Goal: Information Seeking & Learning: Learn about a topic

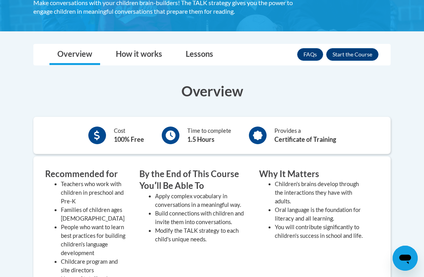
scroll to position [157, 0]
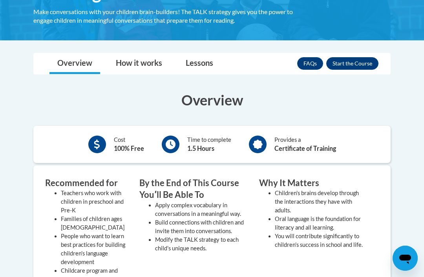
click at [355, 60] on button "Enroll" at bounding box center [352, 63] width 52 height 13
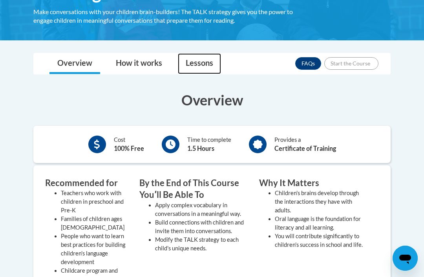
click at [208, 74] on link "Lessons" at bounding box center [199, 63] width 43 height 21
click at [211, 74] on link "Lessons" at bounding box center [199, 63] width 43 height 21
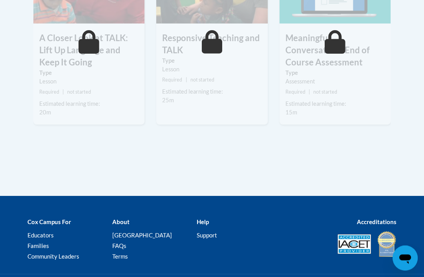
scroll to position [545, 0]
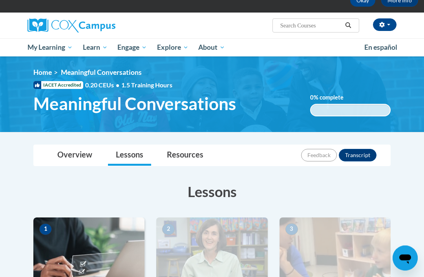
click at [77, 151] on link "Overview" at bounding box center [74, 156] width 51 height 21
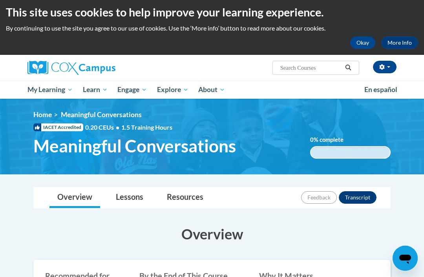
scroll to position [0, 0]
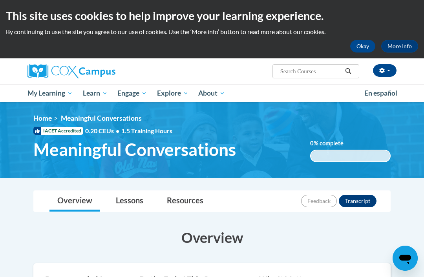
click at [180, 193] on link "Resources" at bounding box center [185, 201] width 52 height 21
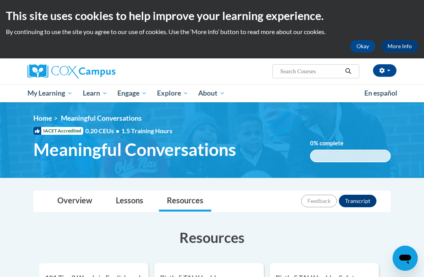
click at [73, 211] on link "Overview" at bounding box center [74, 201] width 51 height 21
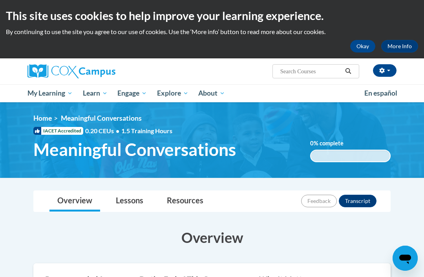
click at [0, 0] on span "All Courses" at bounding box center [0, 0] width 0 height 0
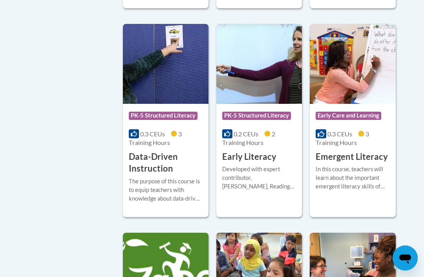
scroll to position [918, 0]
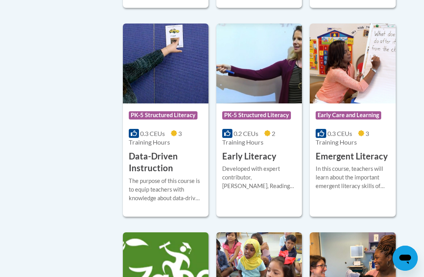
click at [363, 131] on icon at bounding box center [361, 133] width 6 height 6
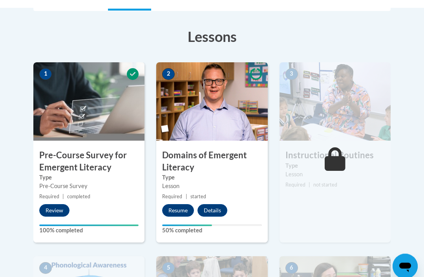
scroll to position [201, 0]
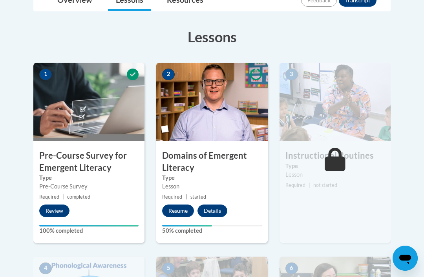
click at [186, 208] on button "Resume" at bounding box center [178, 211] width 32 height 13
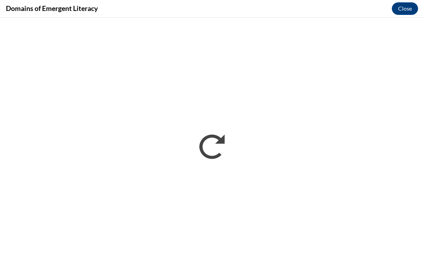
scroll to position [213, 0]
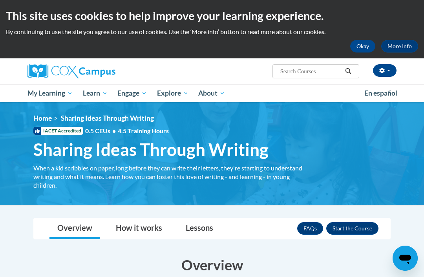
click at [350, 230] on button "Enroll" at bounding box center [352, 228] width 52 height 13
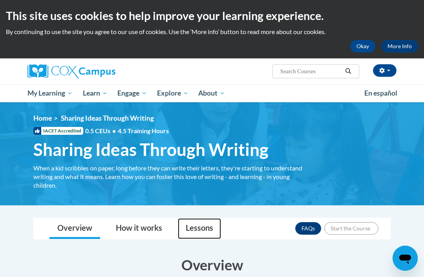
click at [206, 224] on link "Lessons" at bounding box center [199, 228] width 43 height 21
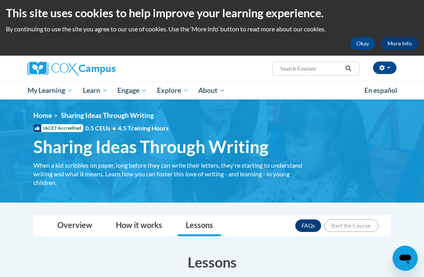
click at [0, 0] on span "My Course Progress" at bounding box center [0, 0] width 0 height 0
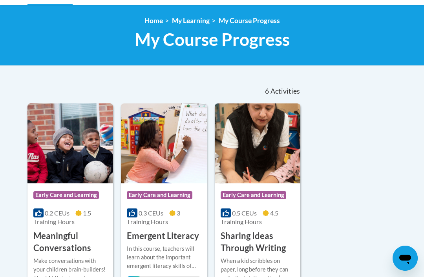
scroll to position [106, 0]
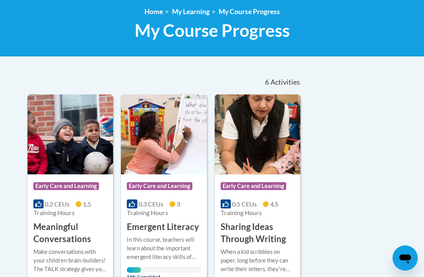
click at [169, 226] on h3 "Emergent Literacy" at bounding box center [163, 228] width 72 height 12
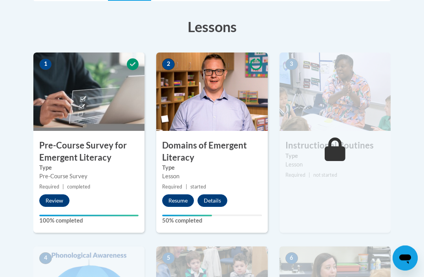
scroll to position [211, 0]
click at [180, 198] on button "Resume" at bounding box center [178, 201] width 32 height 13
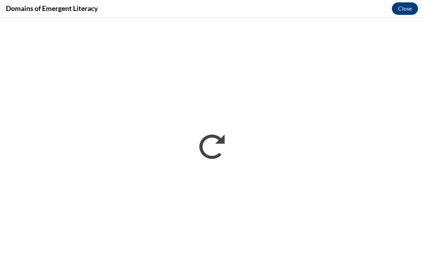
scroll to position [224, 0]
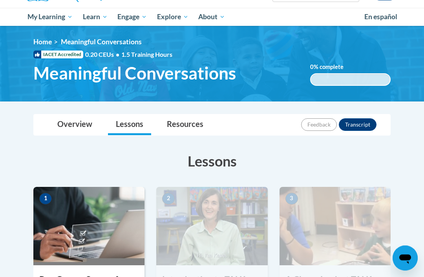
scroll to position [36, 0]
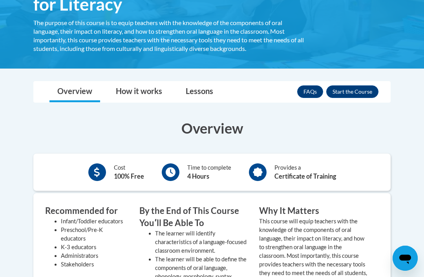
scroll to position [166, 0]
click at [371, 88] on button "Enroll" at bounding box center [352, 92] width 52 height 13
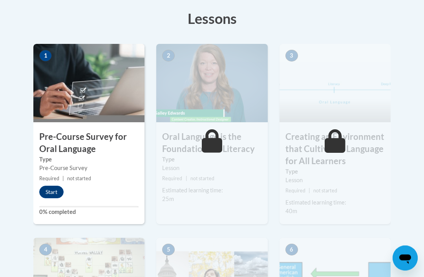
scroll to position [232, 0]
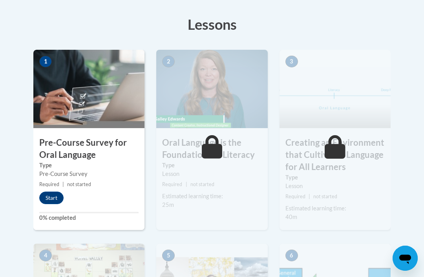
click at [57, 198] on button "Start" at bounding box center [51, 198] width 24 height 13
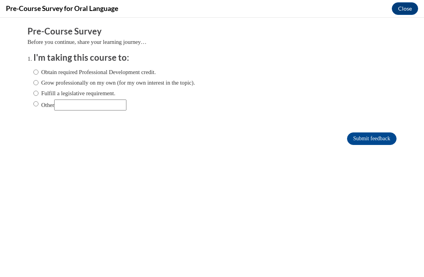
scroll to position [0, 0]
click at [38, 69] on input "Obtain required Professional Development credit." at bounding box center [35, 72] width 5 height 9
radio input "true"
click at [388, 145] on input "Submit feedback" at bounding box center [371, 139] width 49 height 13
click at [391, 143] on input "Submit feedback" at bounding box center [371, 139] width 49 height 13
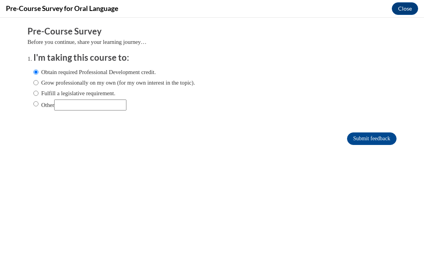
click at [390, 142] on input "Submit feedback" at bounding box center [371, 139] width 49 height 13
click at [370, 136] on input "Submit feedback" at bounding box center [371, 139] width 49 height 13
click at [378, 135] on input "Submit feedback" at bounding box center [371, 139] width 49 height 13
click at [386, 138] on input "Submit feedback" at bounding box center [371, 139] width 49 height 13
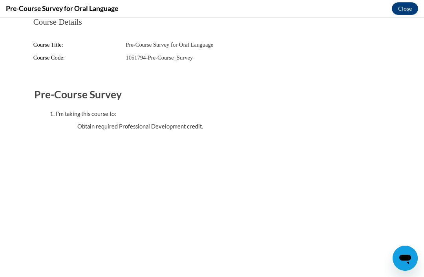
scroll to position [225, 0]
click at [409, 9] on button "Close" at bounding box center [404, 8] width 26 height 13
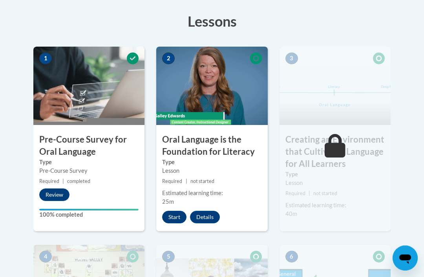
scroll to position [240, 0]
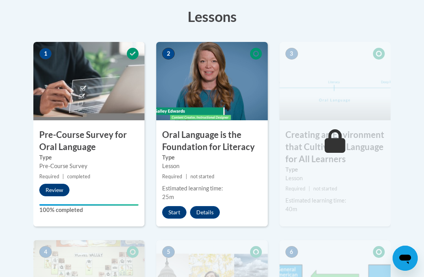
click at [177, 211] on button "Start" at bounding box center [174, 212] width 24 height 13
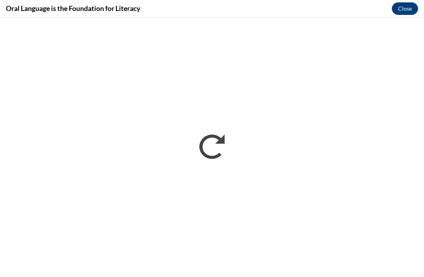
scroll to position [0, 0]
click at [410, 7] on button "Close" at bounding box center [404, 8] width 26 height 13
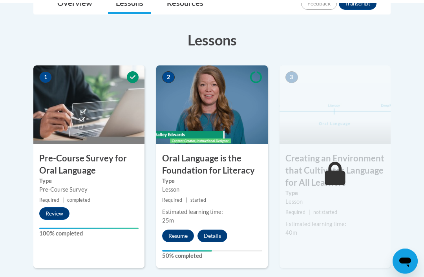
scroll to position [216, 0]
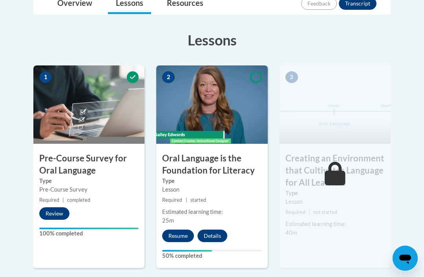
click at [181, 231] on button "Resume" at bounding box center [178, 236] width 32 height 13
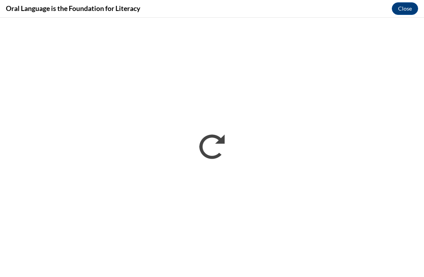
scroll to position [229, 0]
click at [406, 5] on button "Close" at bounding box center [404, 8] width 26 height 13
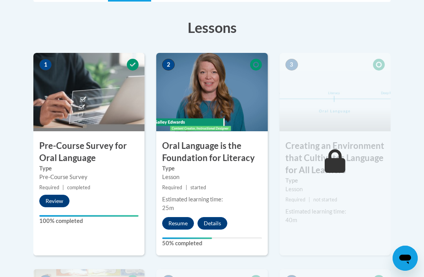
click at [188, 218] on button "Resume" at bounding box center [178, 223] width 32 height 13
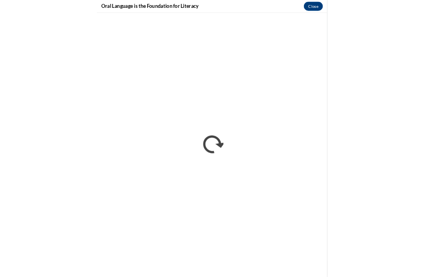
scroll to position [216, 0]
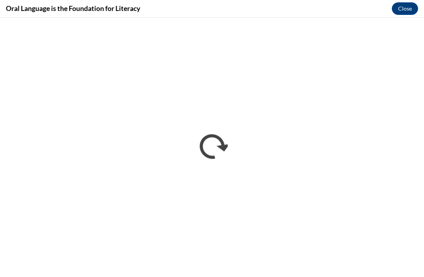
click at [407, 10] on button "Close" at bounding box center [404, 8] width 26 height 13
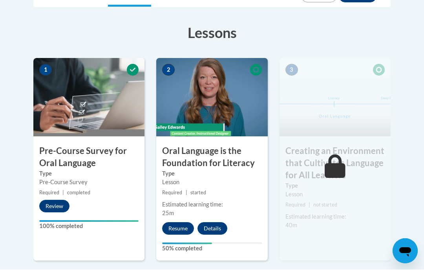
scroll to position [224, 0]
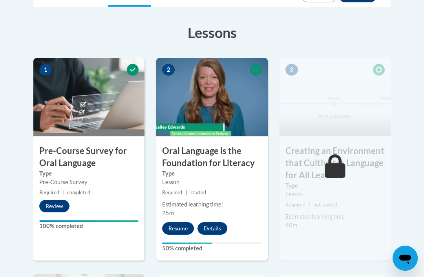
click at [177, 226] on button "Resume" at bounding box center [178, 228] width 32 height 13
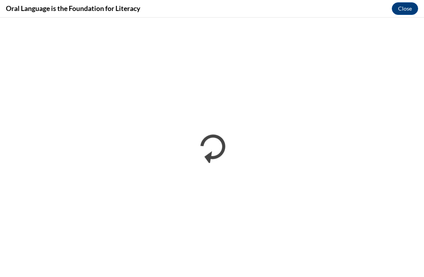
scroll to position [0, 0]
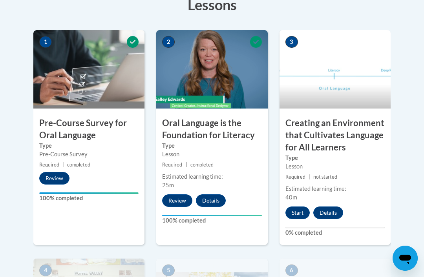
scroll to position [251, 0]
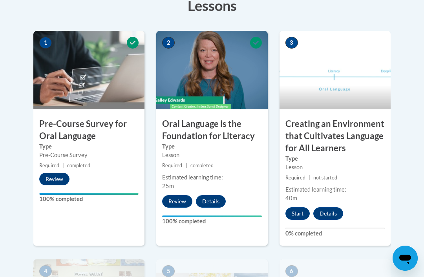
click at [296, 210] on button "Start" at bounding box center [297, 214] width 24 height 13
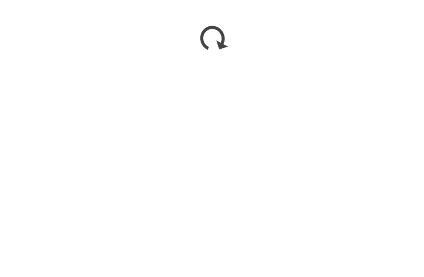
scroll to position [496, 0]
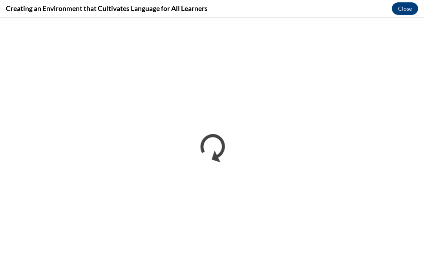
click at [410, 13] on button "Close" at bounding box center [404, 8] width 26 height 13
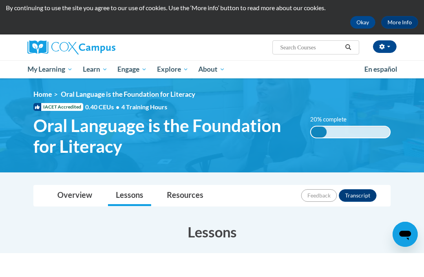
scroll to position [24, 0]
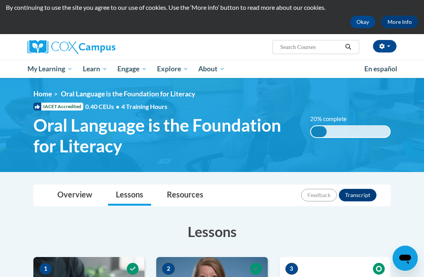
click at [0, 0] on link "My Course Progress" at bounding box center [0, 0] width 0 height 0
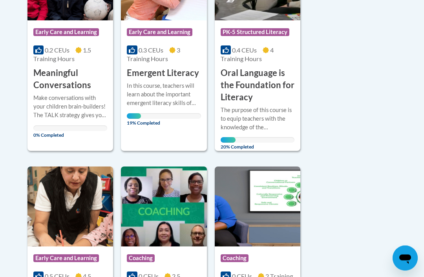
scroll to position [261, 0]
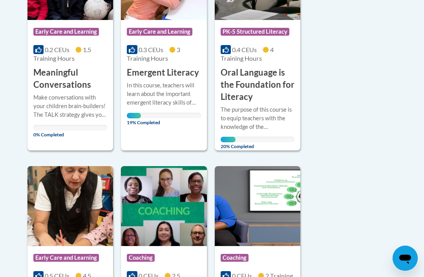
click at [162, 91] on div "In this course, teachers will learn about the important emergent literacy skill…" at bounding box center [164, 94] width 74 height 26
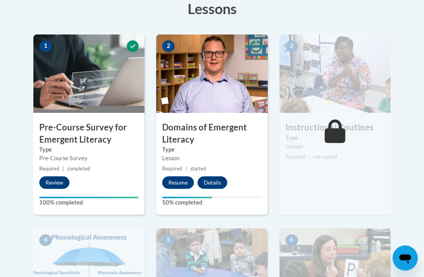
scroll to position [229, 0]
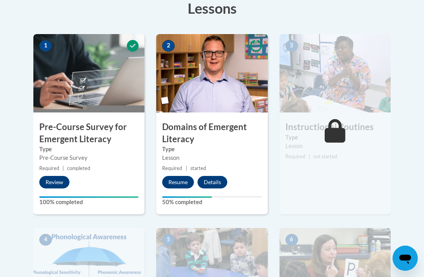
click at [177, 178] on button "Resume" at bounding box center [178, 182] width 32 height 13
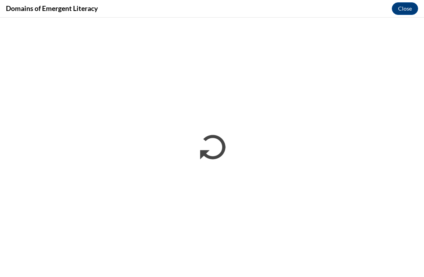
scroll to position [0, 0]
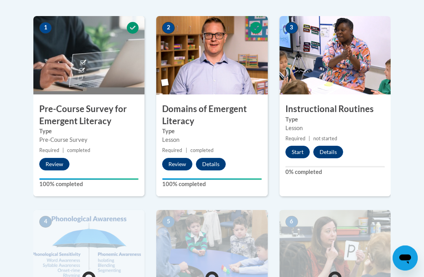
scroll to position [248, 0]
click at [299, 141] on small "Required | not started" at bounding box center [334, 139] width 111 height 9
click at [299, 151] on button "Start" at bounding box center [297, 152] width 24 height 13
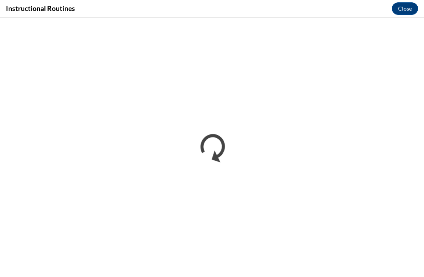
scroll to position [0, 0]
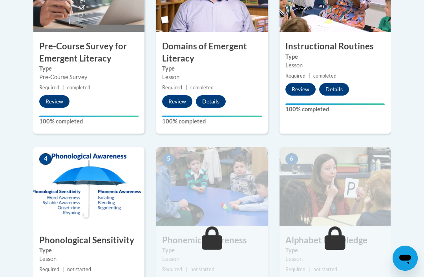
scroll to position [313, 0]
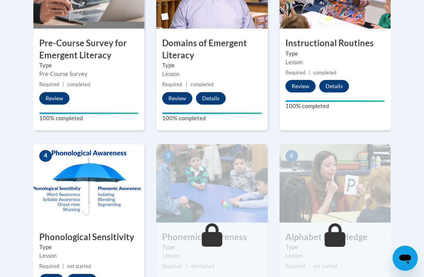
click at [58, 277] on button "Start" at bounding box center [51, 280] width 24 height 13
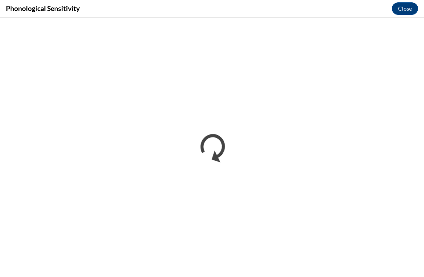
scroll to position [0, 0]
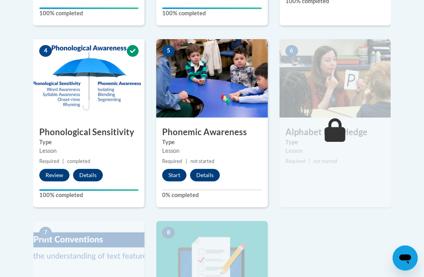
click at [180, 173] on button "Start" at bounding box center [174, 175] width 24 height 13
